Goal: Entertainment & Leisure: Consume media (video, audio)

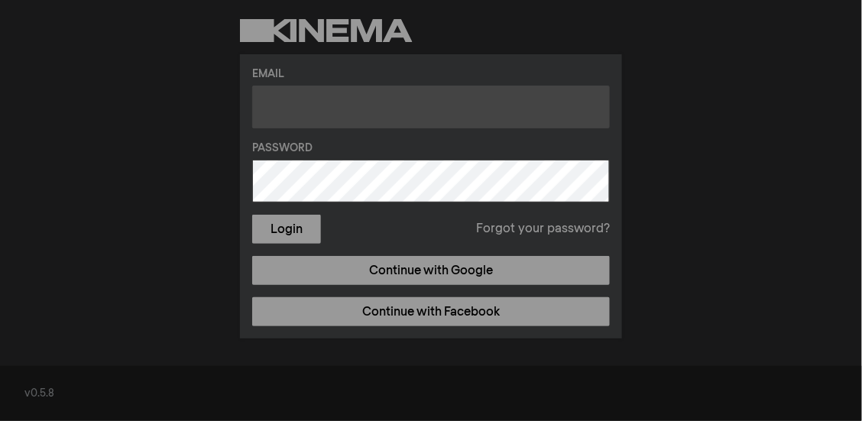
click at [297, 102] on input "text" at bounding box center [431, 107] width 358 height 43
click at [359, 115] on input "text" at bounding box center [431, 107] width 358 height 43
paste input "[EMAIL_ADDRESS][PERSON_NAME][DOMAIN_NAME]"
type input "[EMAIL_ADDRESS][PERSON_NAME][DOMAIN_NAME]"
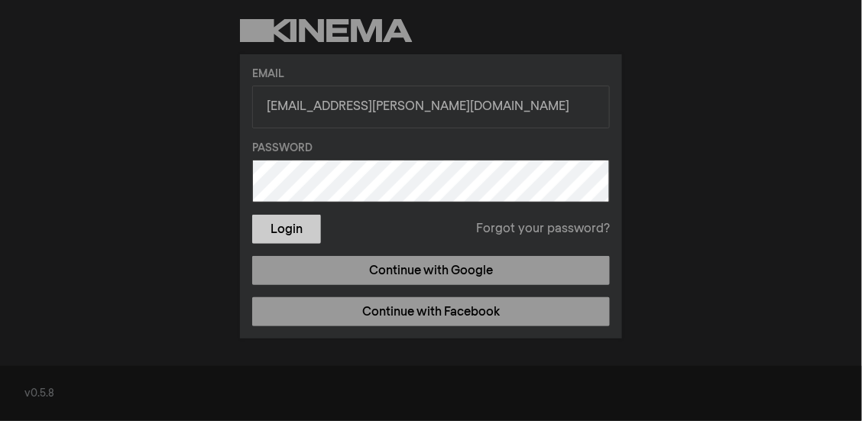
click at [288, 225] on button "Login" at bounding box center [286, 229] width 69 height 29
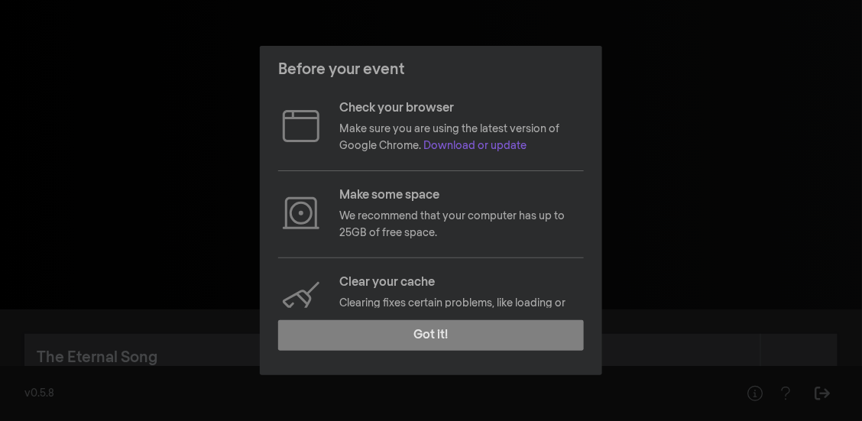
click at [381, 105] on p "Check your browser" at bounding box center [461, 108] width 245 height 18
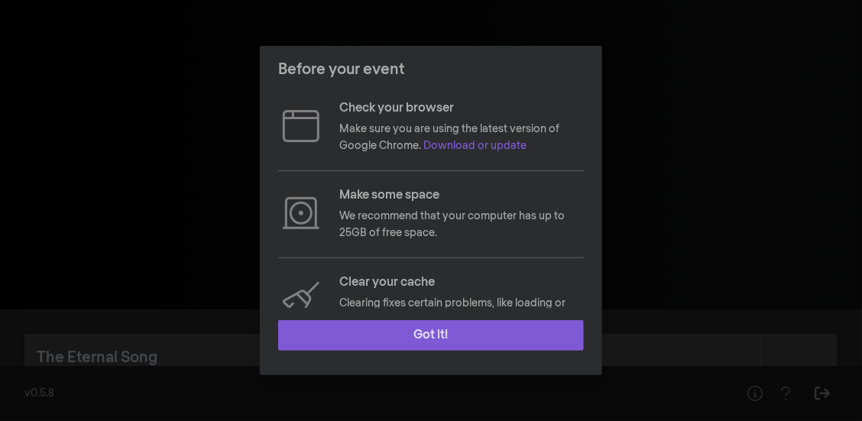
drag, startPoint x: 390, startPoint y: 329, endPoint x: 418, endPoint y: 320, distance: 29.5
click at [390, 329] on button "Got it!" at bounding box center [431, 335] width 306 height 31
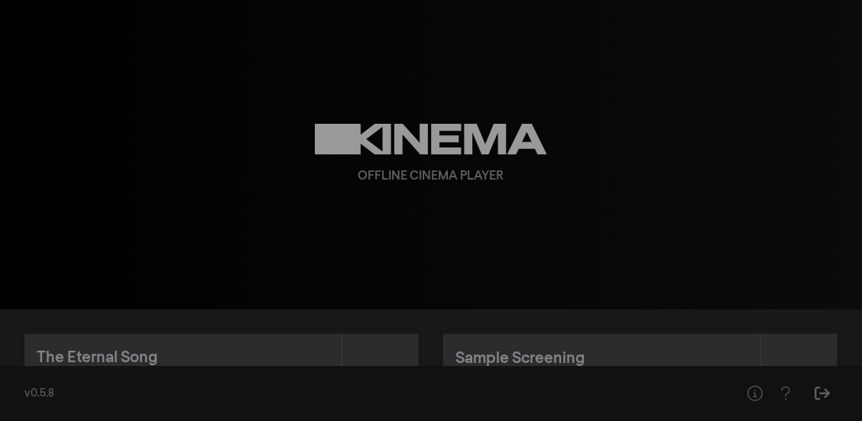
click at [830, 184] on div "play_arrow 0:00 volume_up fullscreen settings closed_caption Captions Off setti…" at bounding box center [431, 155] width 862 height 310
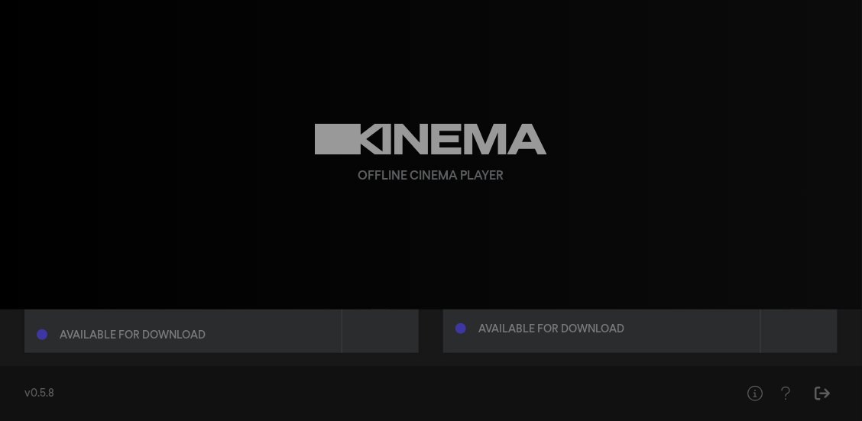
scroll to position [111, 0]
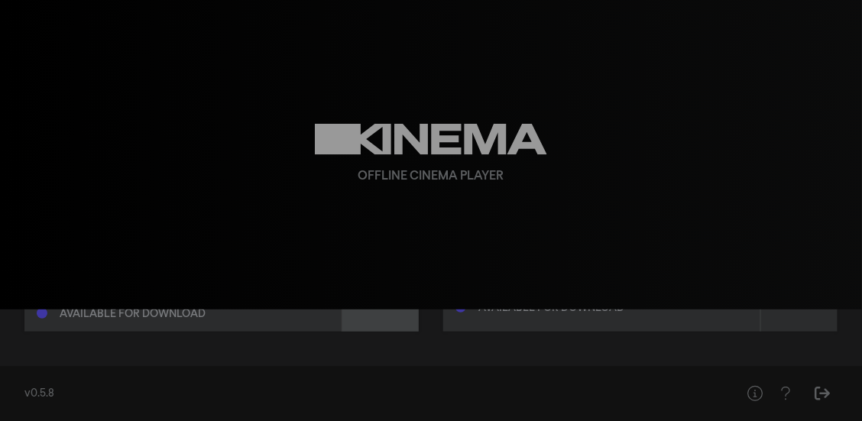
click at [379, 322] on div at bounding box center [380, 277] width 76 height 109
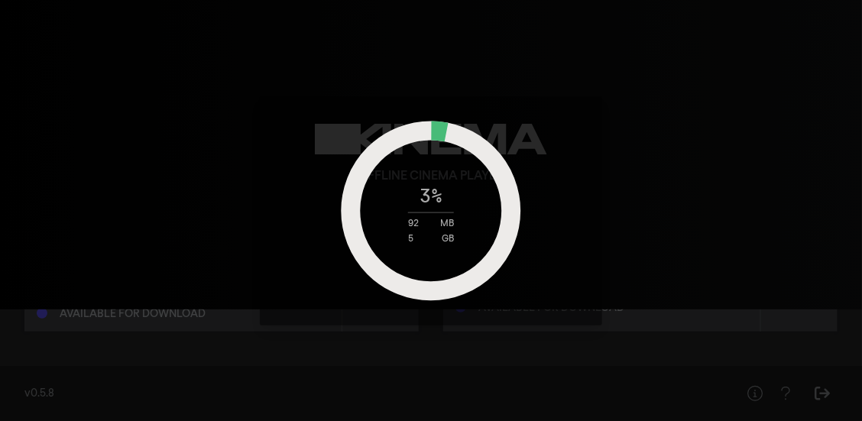
click at [194, 297] on div "3 % 92 MB 5 GB" at bounding box center [431, 210] width 862 height 421
click at [577, 357] on div "4 % 122 MB 5 GB" at bounding box center [431, 210] width 862 height 421
drag, startPoint x: 664, startPoint y: 234, endPoint x: 764, endPoint y: 108, distance: 161.1
click at [764, 108] on div "4 % 128 MB 5 GB" at bounding box center [431, 210] width 862 height 421
drag, startPoint x: 443, startPoint y: 195, endPoint x: 425, endPoint y: 202, distance: 18.9
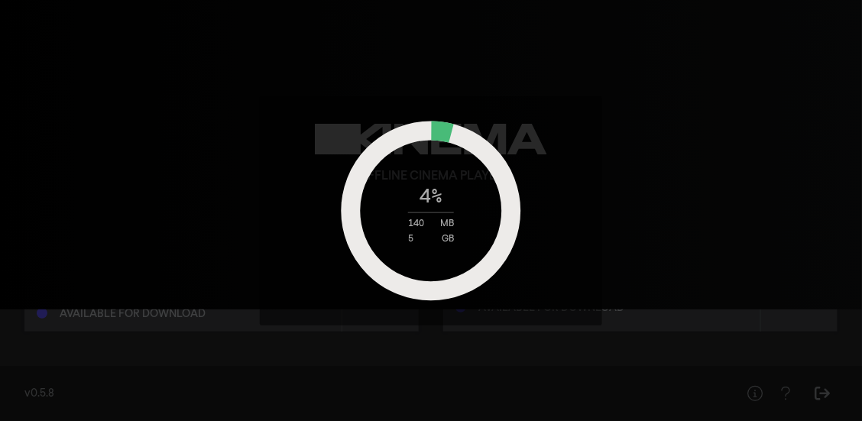
click at [425, 202] on div "4 % 140 MB 5 GB" at bounding box center [431, 210] width 191 height 67
drag, startPoint x: 644, startPoint y: 2, endPoint x: 840, endPoint y: 242, distance: 310.8
click at [840, 242] on div "5 % 211 MB 5 GB" at bounding box center [431, 210] width 862 height 421
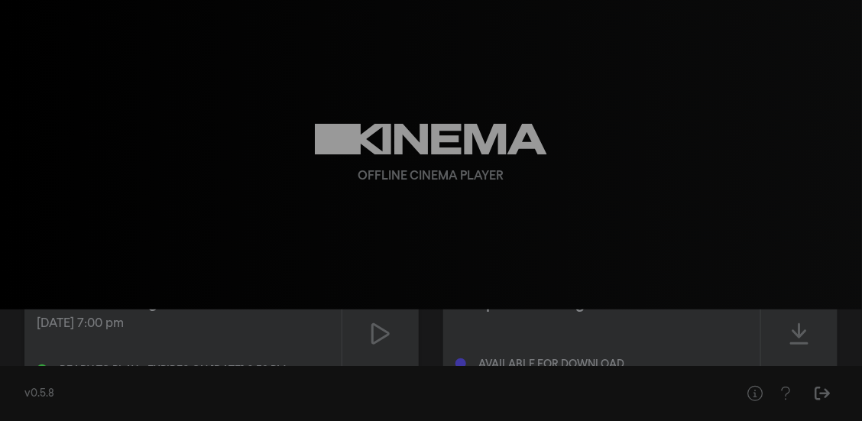
scroll to position [76, 0]
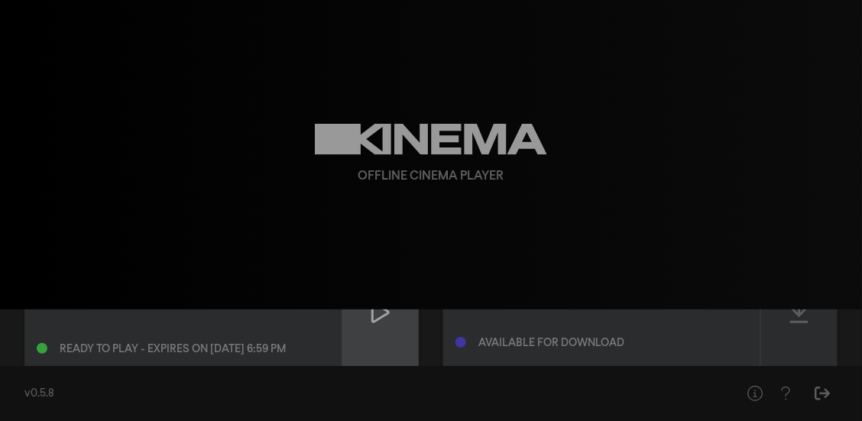
click at [381, 327] on div at bounding box center [380, 312] width 76 height 109
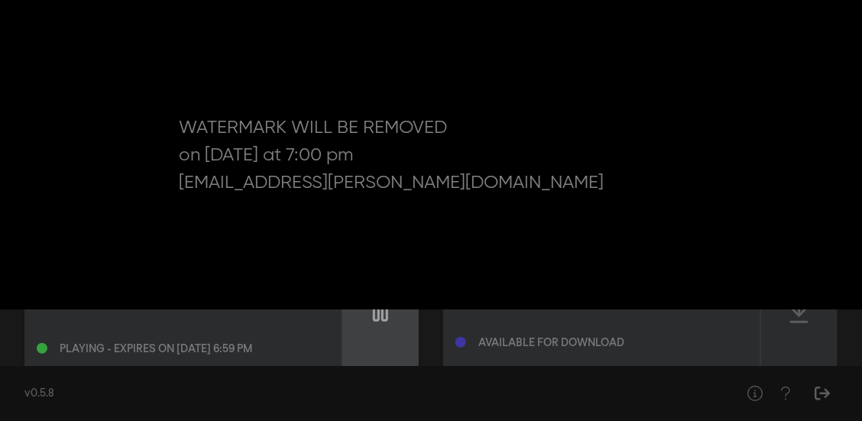
click at [376, 325] on div at bounding box center [380, 312] width 76 height 109
type input "51.607699"
